Goal: Browse casually: Explore the website without a specific task or goal

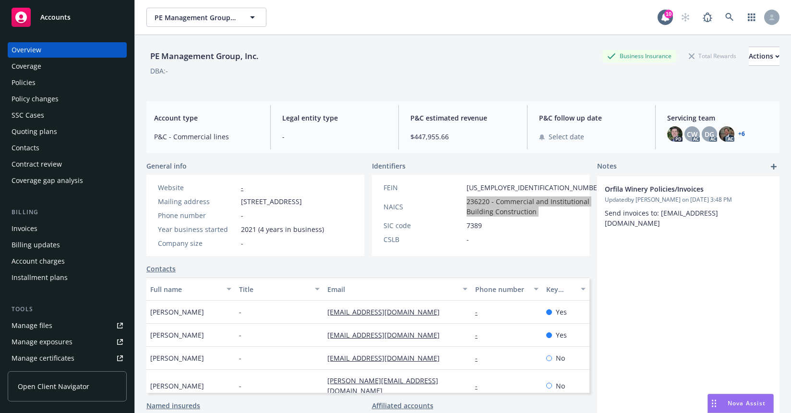
scroll to position [5, 0]
